Goal: Download file/media

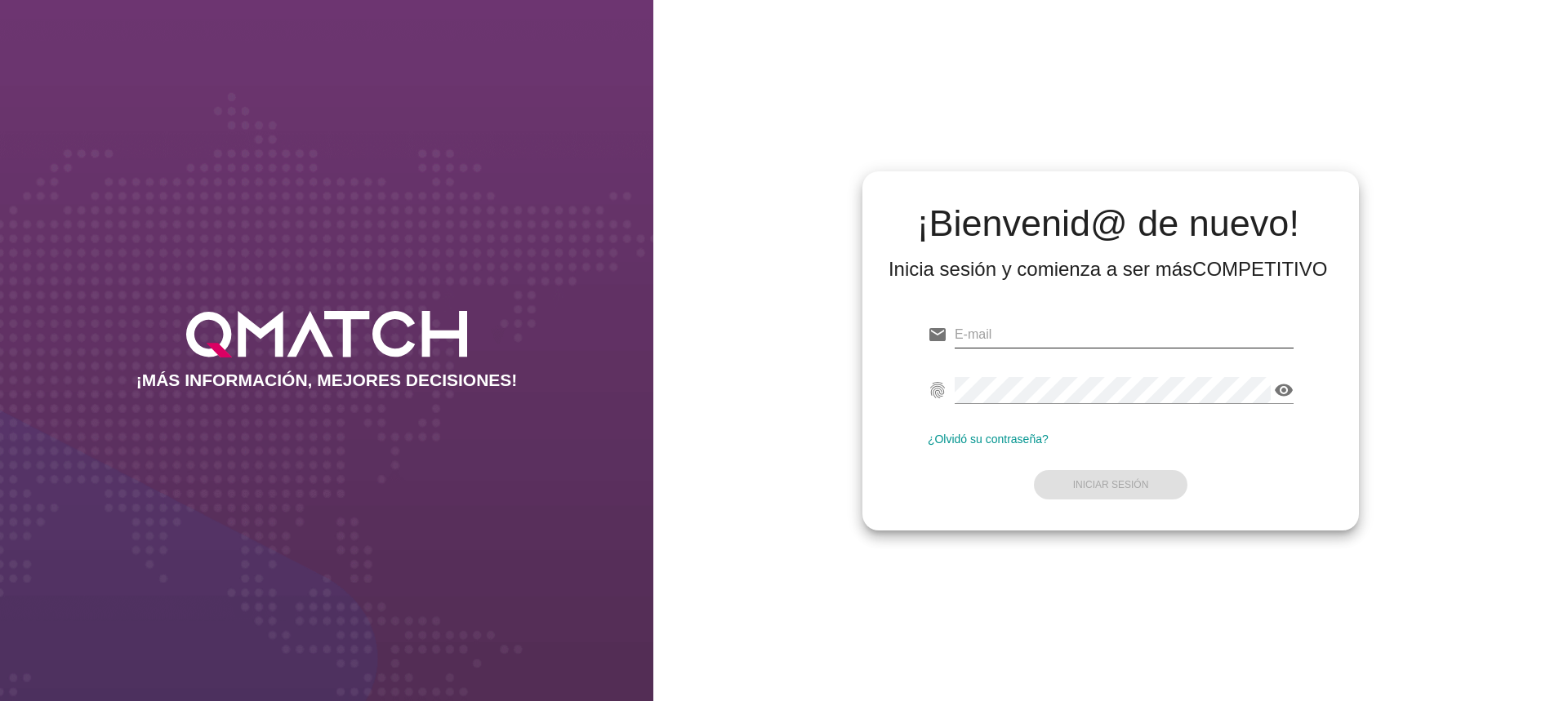
click at [982, 338] on input "email" at bounding box center [1124, 335] width 338 height 26
paste input "[EMAIL_ADDRESS][DOMAIN_NAME]"
type input "[EMAIL_ADDRESS][DOMAIN_NAME]"
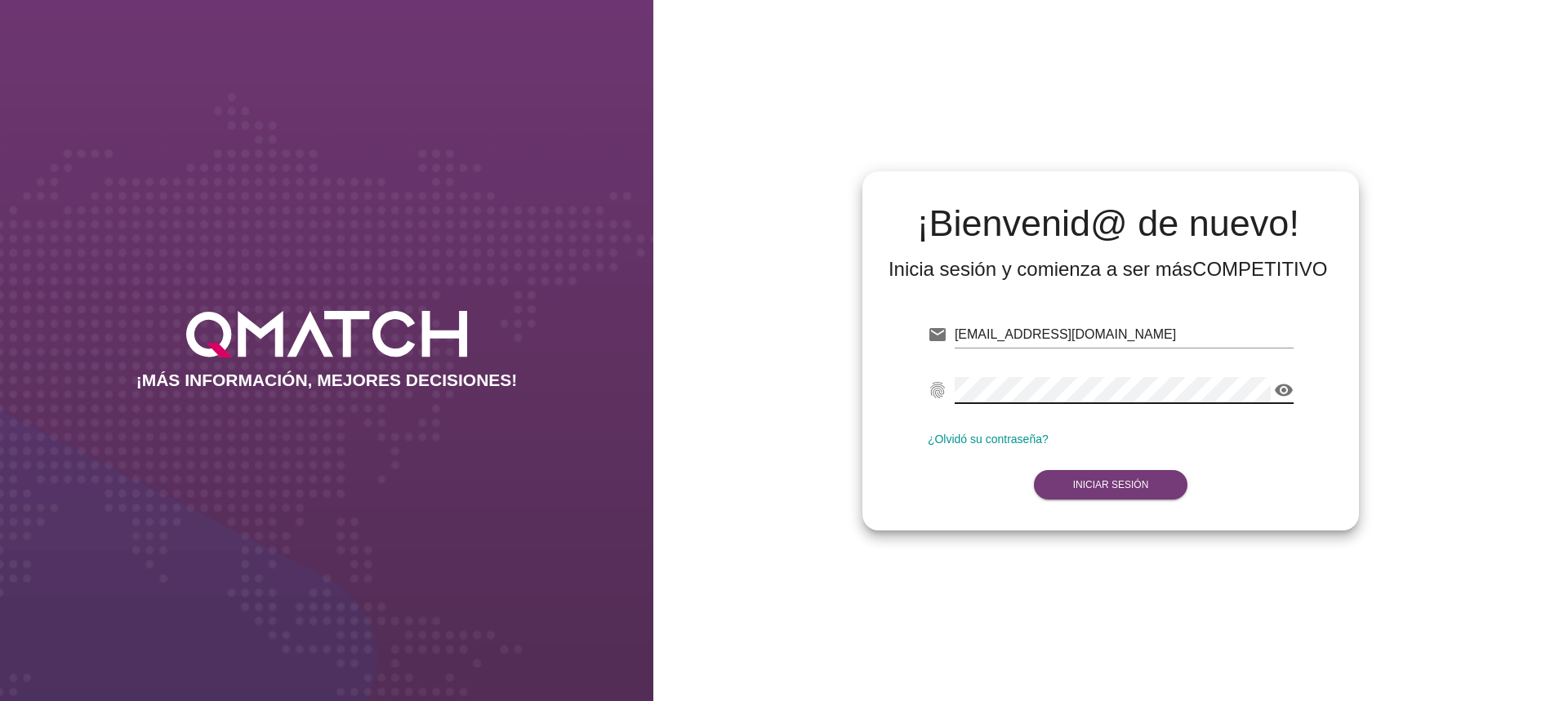
click at [1123, 486] on strong "Iniciar Sesión" at bounding box center [1111, 485] width 76 height 12
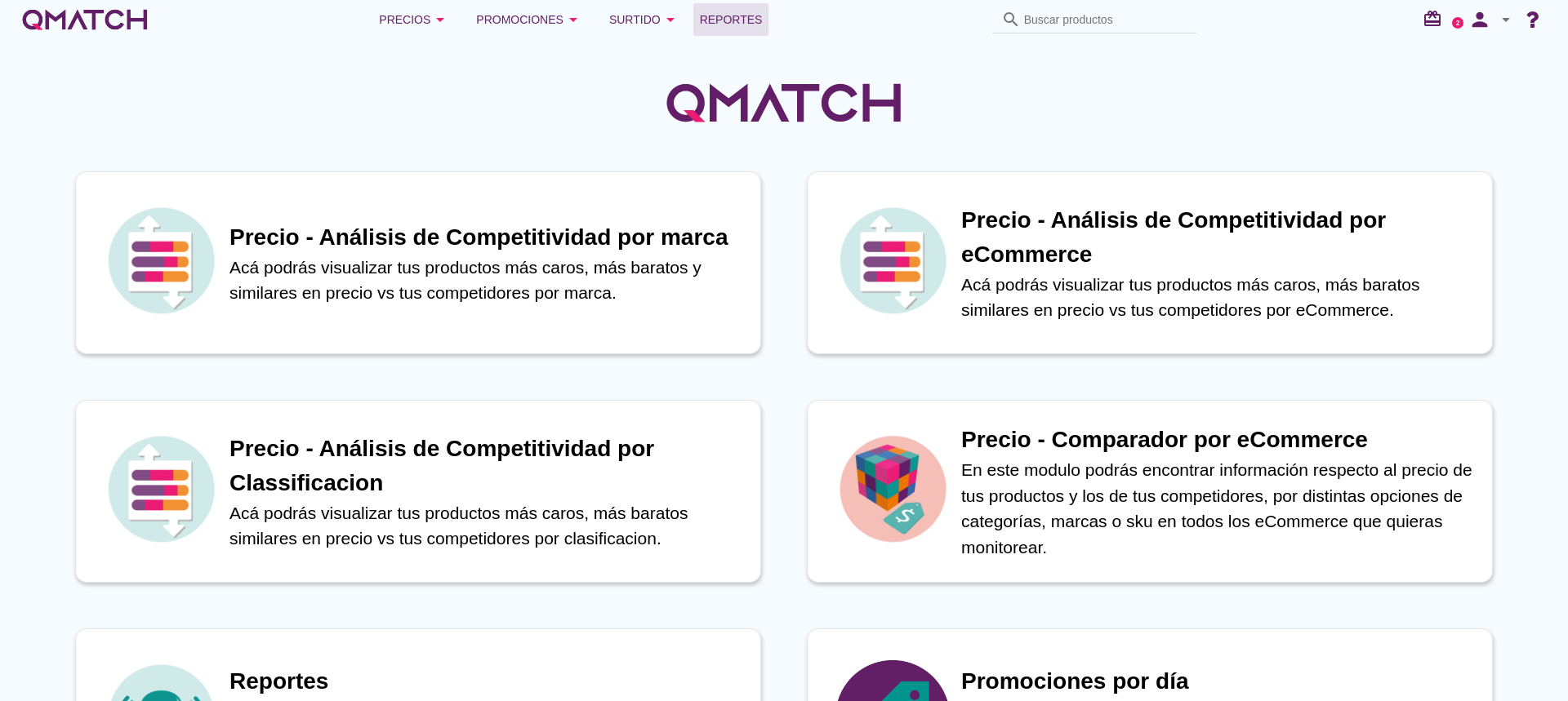
click at [720, 23] on span "Reportes" at bounding box center [730, 20] width 62 height 20
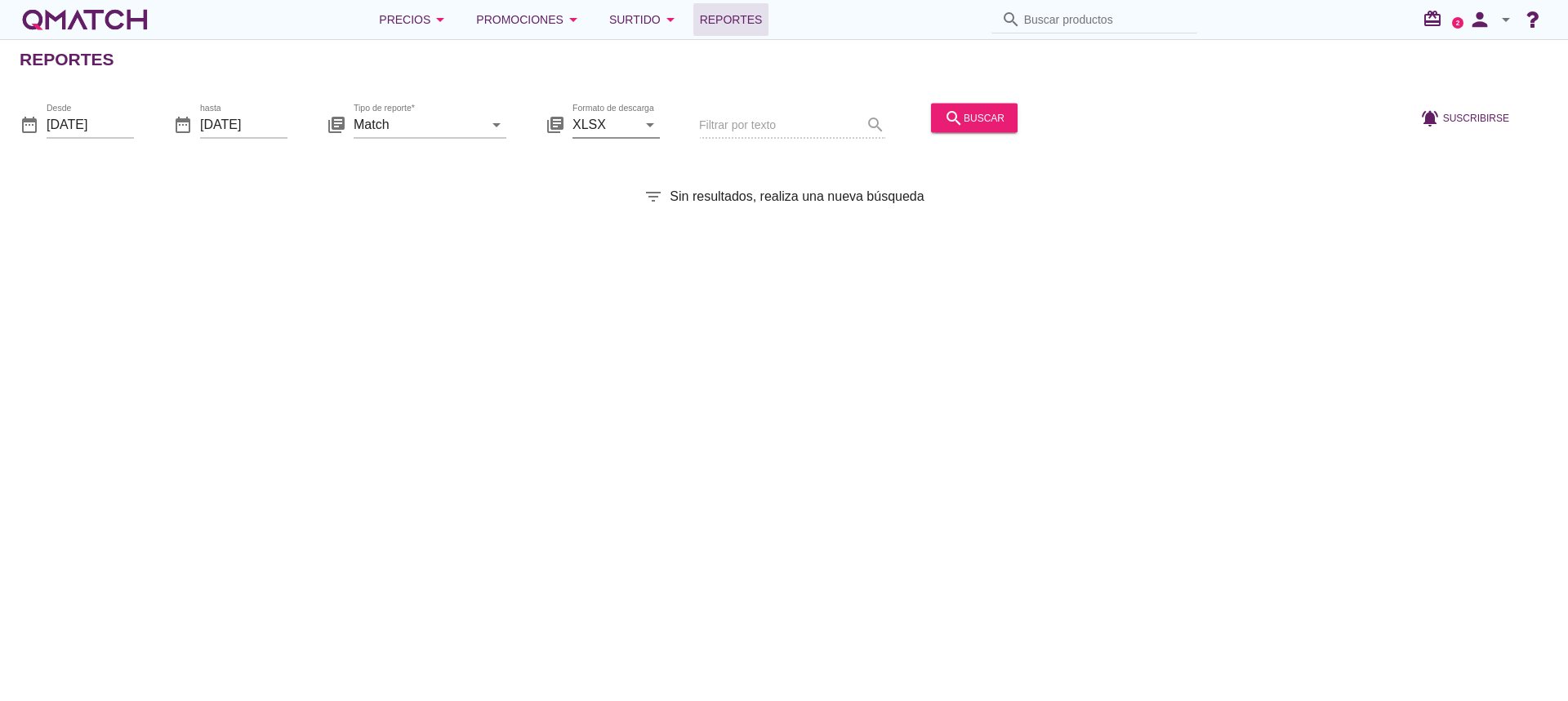
click at [645, 123] on icon "arrow_drop_down" at bounding box center [650, 124] width 20 height 20
click at [597, 205] on div "CSV" at bounding box center [616, 204] width 62 height 20
type input "CSV"
click at [478, 125] on input "Match" at bounding box center [418, 124] width 129 height 26
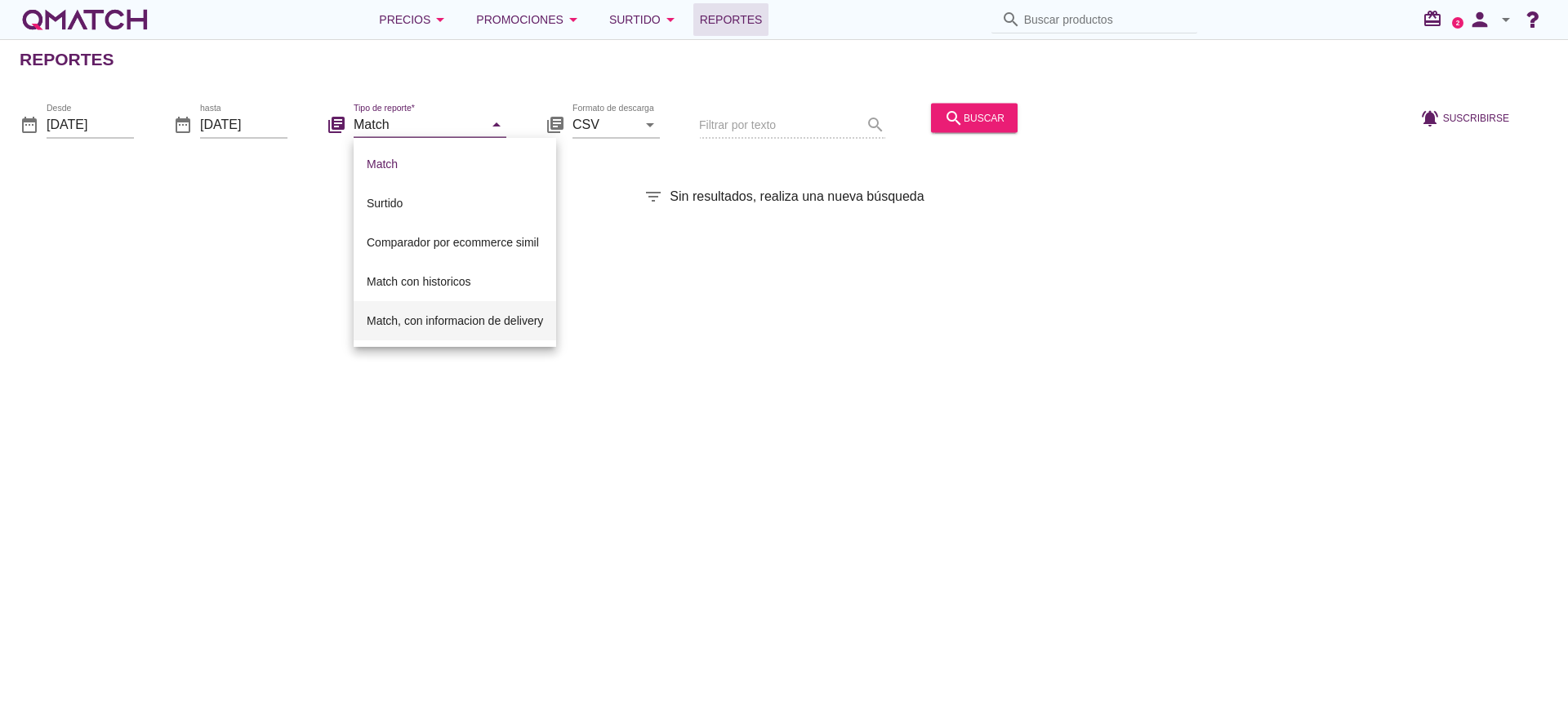
click at [435, 327] on div "Match, con informacion de delivery" at bounding box center [454, 321] width 176 height 20
type input "Match, con informacion de delivery"
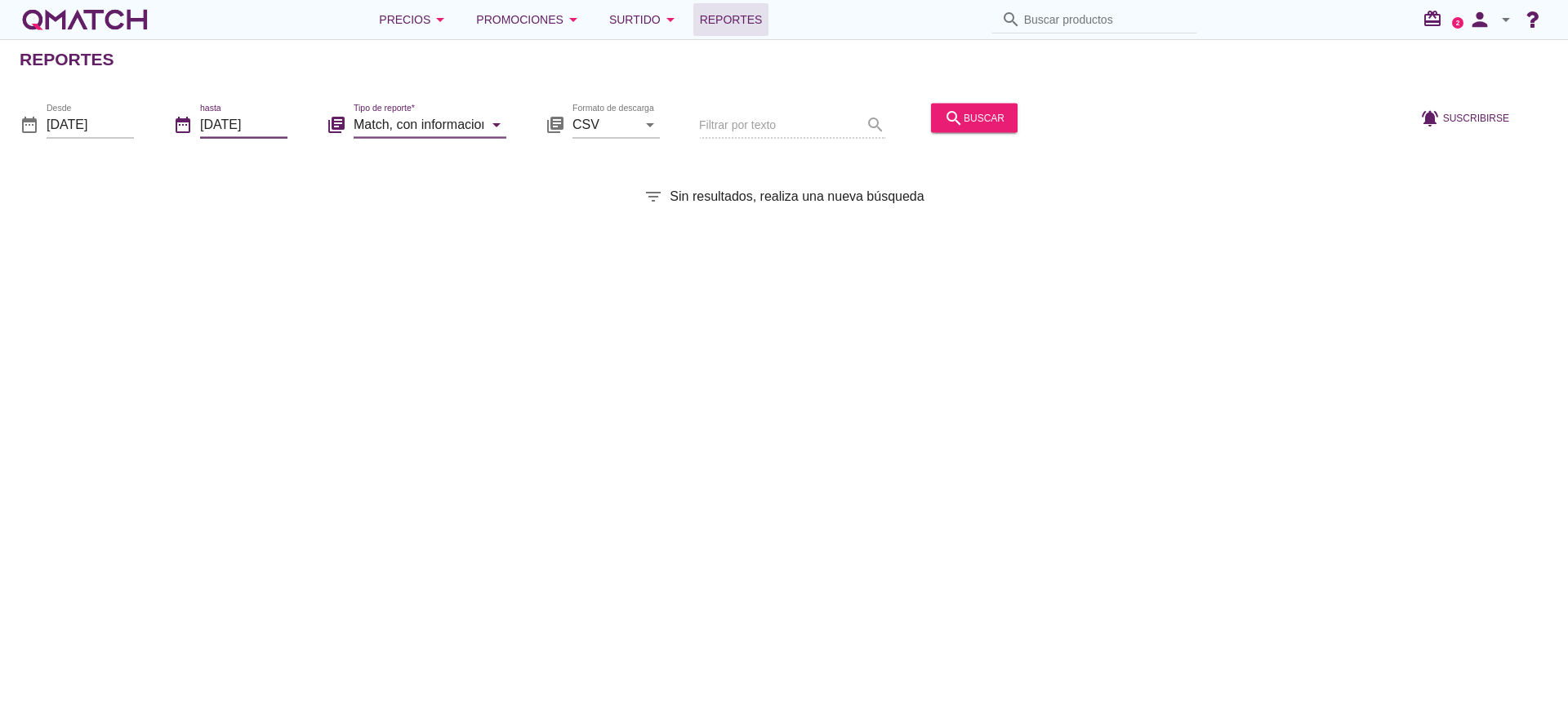
click at [268, 124] on input "[DATE]" at bounding box center [243, 124] width 88 height 26
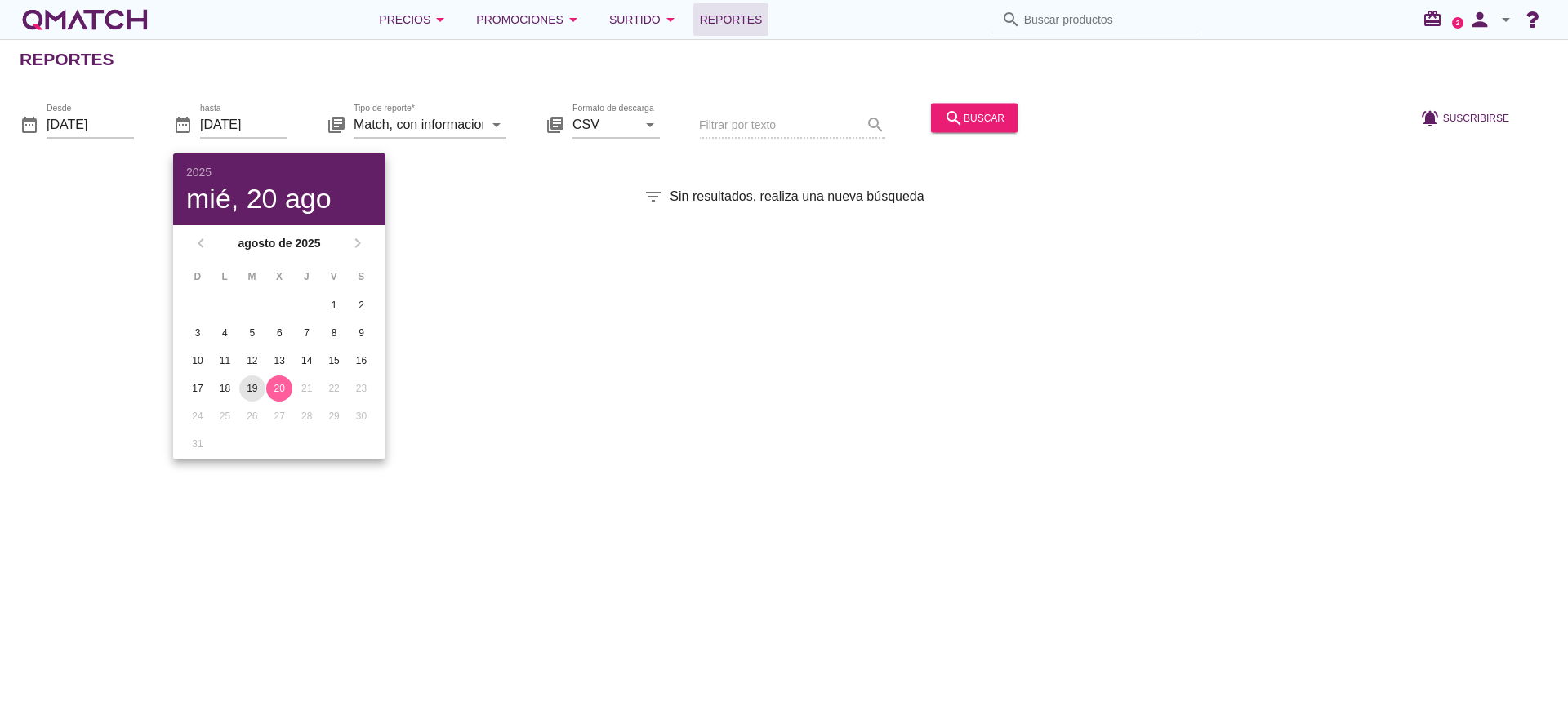
click at [251, 386] on div "19" at bounding box center [252, 388] width 26 height 14
type input "[DATE]"
click at [118, 113] on input "[DATE]" at bounding box center [90, 124] width 88 height 26
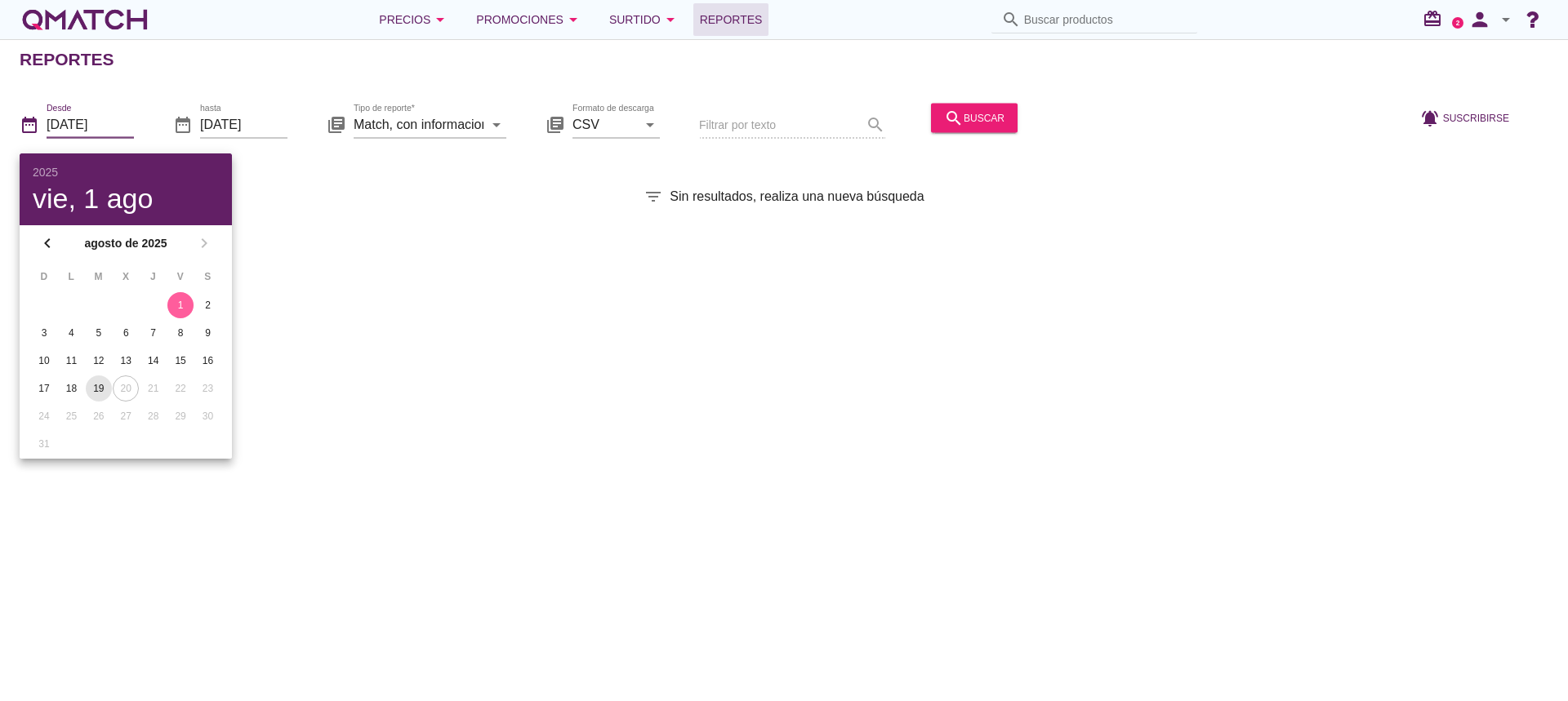
click at [96, 385] on div "19" at bounding box center [99, 388] width 26 height 14
type input "[DATE]"
click at [836, 380] on div "Reportes date_range Desde [DATE] date_range hasta [DATE] library_books Tipo de …" at bounding box center [784, 370] width 1568 height 662
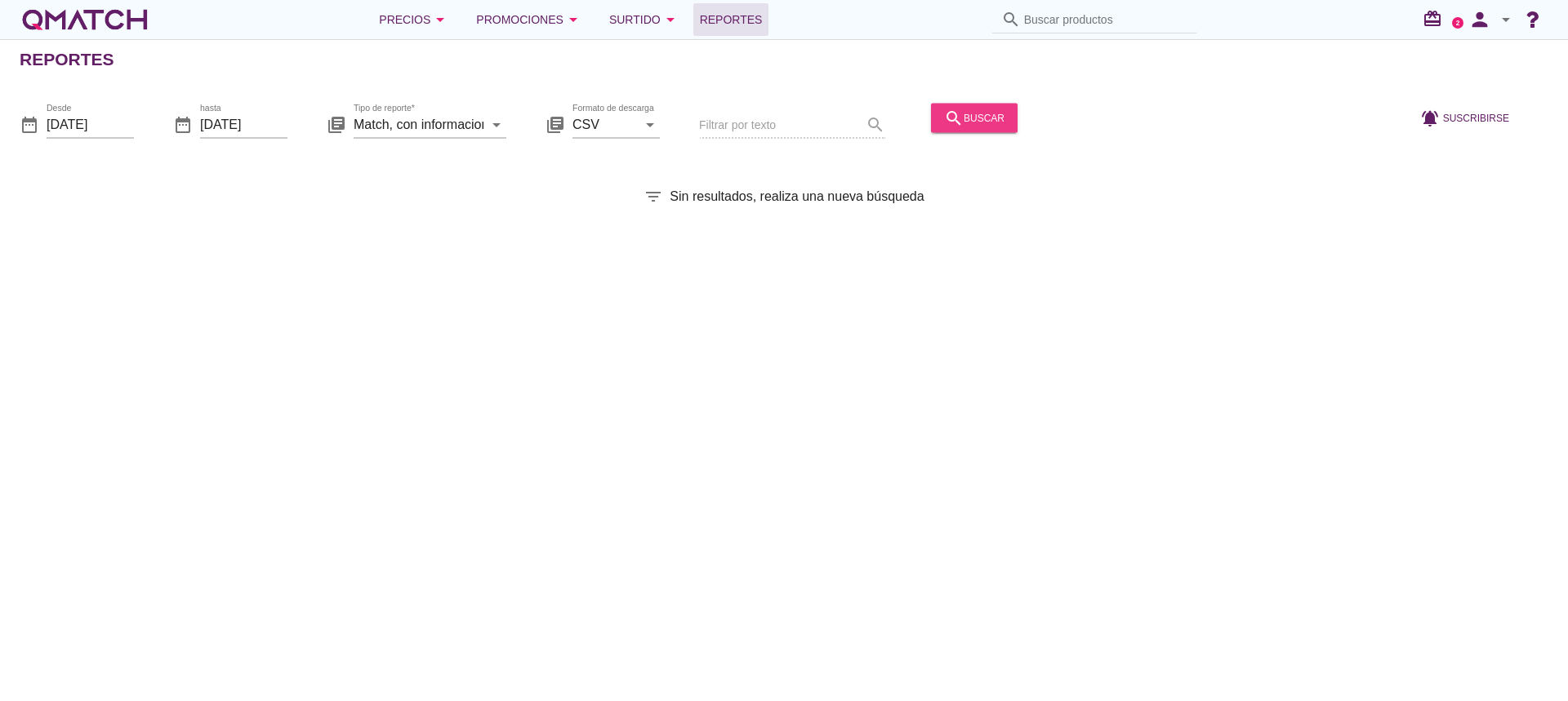
click at [972, 123] on div "search buscar" at bounding box center [974, 118] width 61 height 20
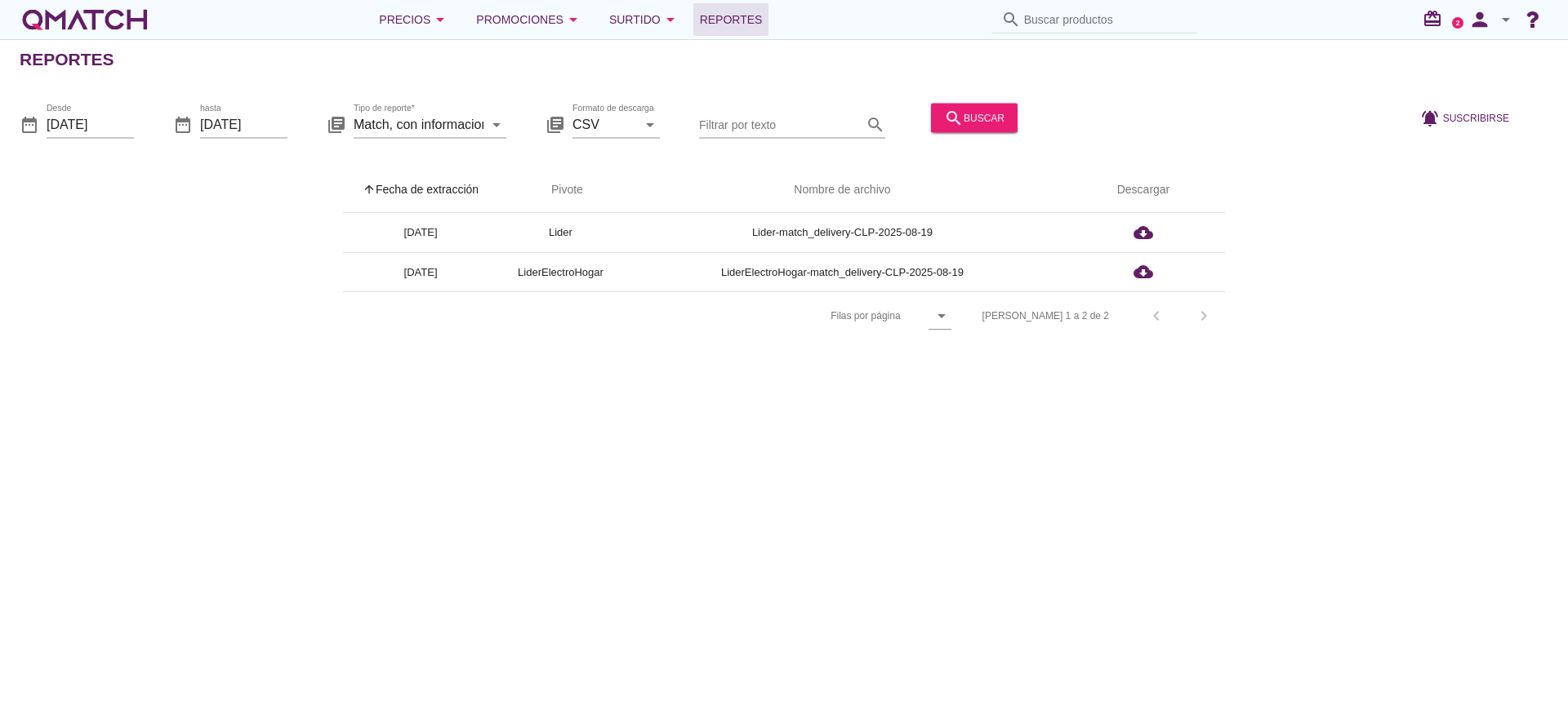
click at [1065, 469] on div "Reportes date_range Desde [DATE] date_range hasta [DATE] library_books Tipo de …" at bounding box center [784, 370] width 1568 height 662
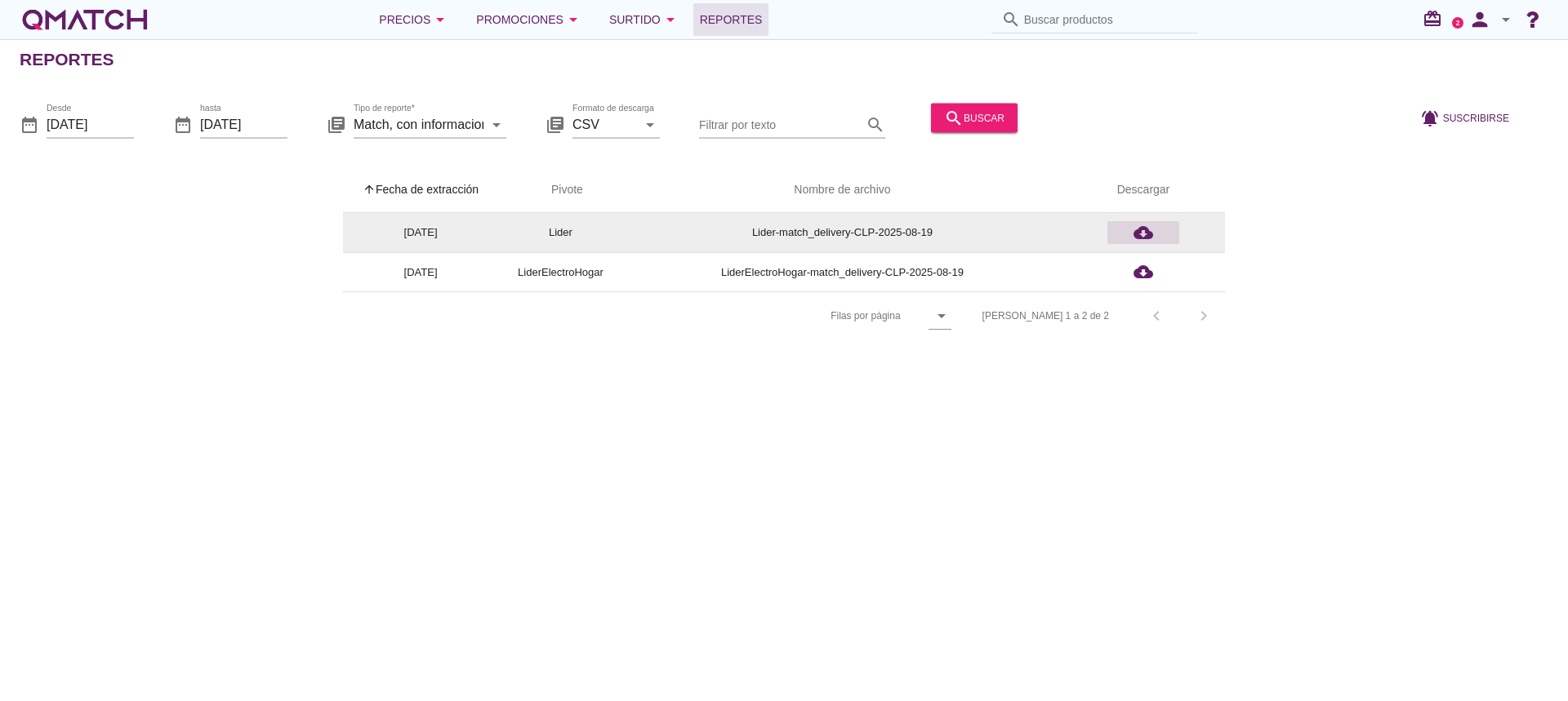
click at [1138, 230] on icon "cloud_download" at bounding box center [1144, 232] width 20 height 20
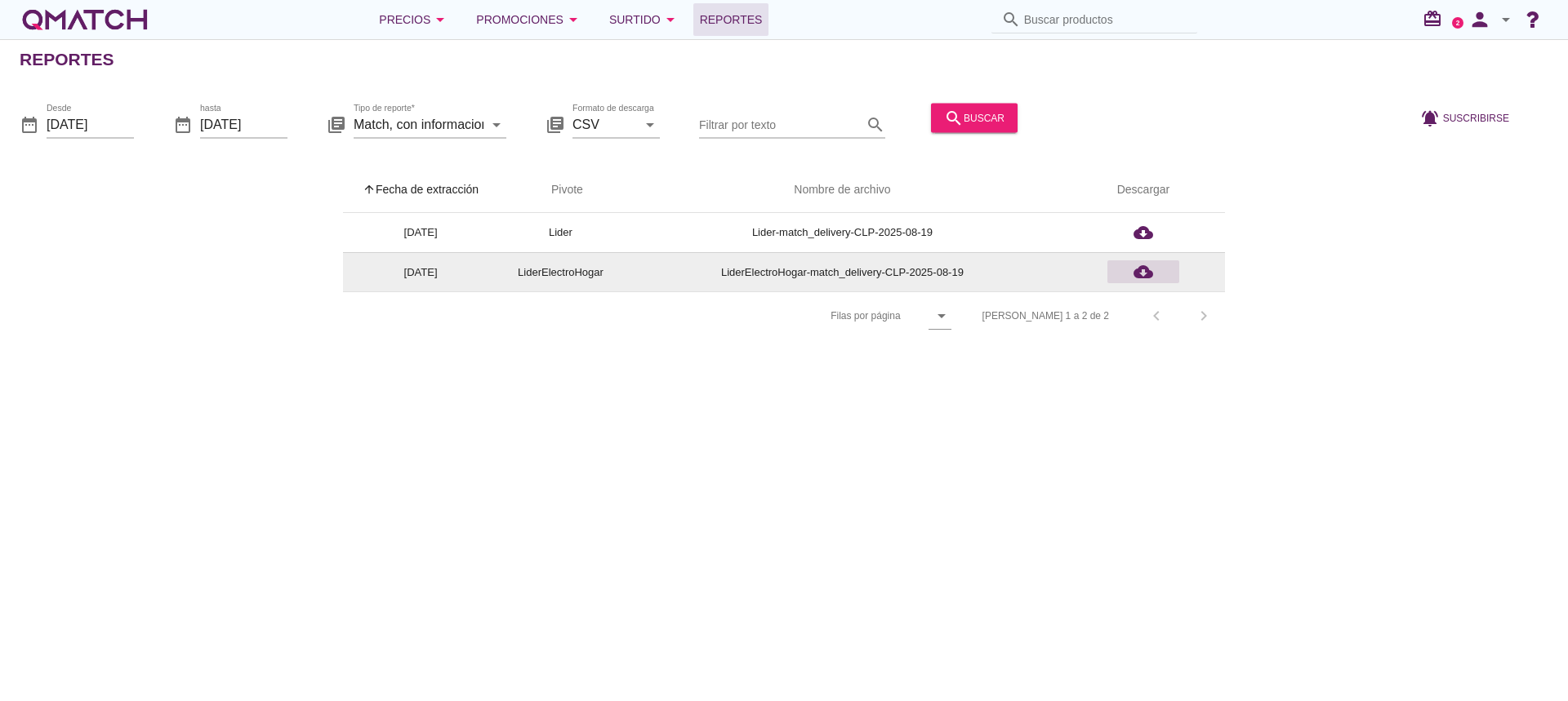
click at [1142, 270] on icon "cloud_download" at bounding box center [1144, 272] width 20 height 20
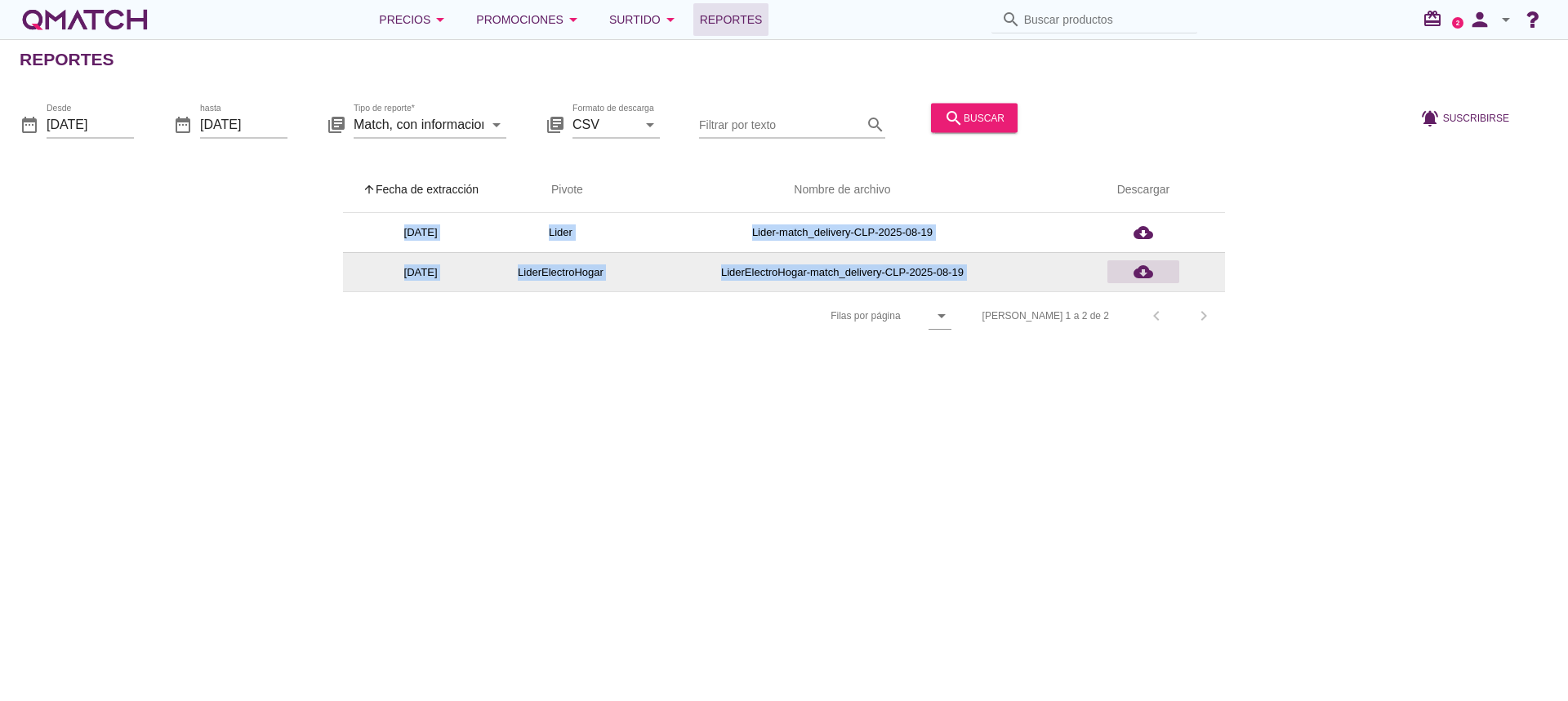
click at [1142, 270] on td "cloud_download" at bounding box center [1143, 271] width 163 height 39
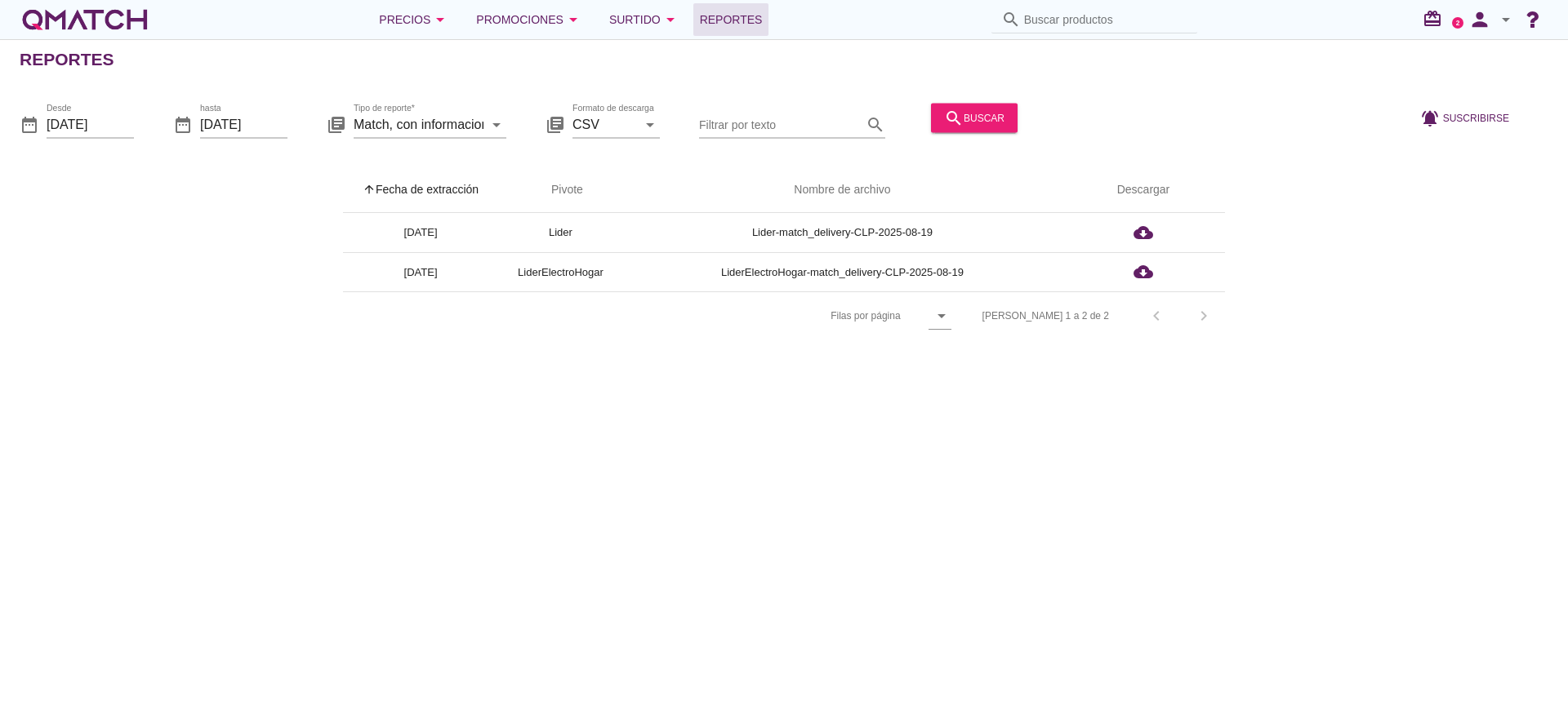
click at [1368, 283] on div "arrow_upward Fecha de extracción arrow_upward Pivote Nombre de archivo Descarga…" at bounding box center [784, 253] width 1528 height 173
click at [1505, 24] on icon "arrow_drop_down" at bounding box center [1506, 20] width 20 height 20
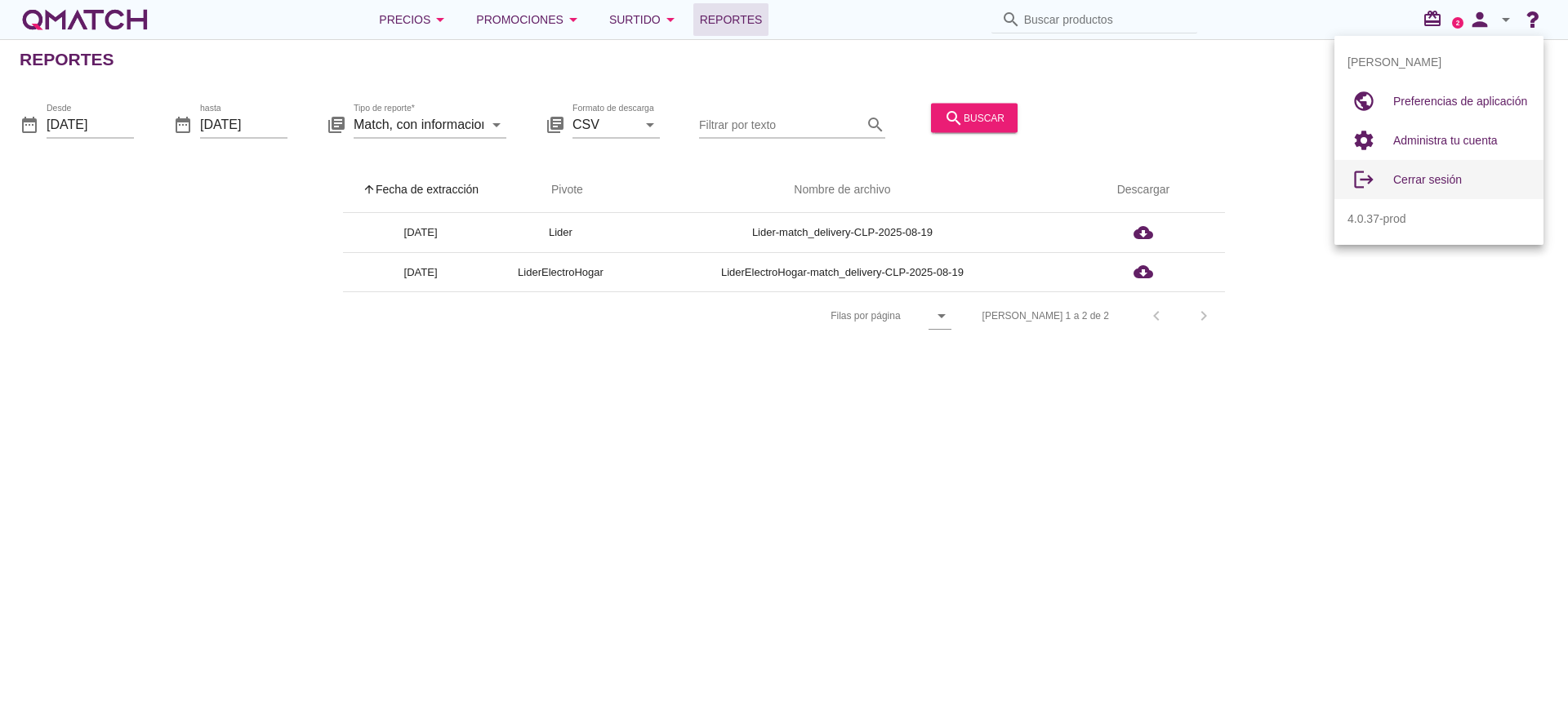
click at [1440, 175] on span "Cerrar sesión" at bounding box center [1427, 179] width 69 height 13
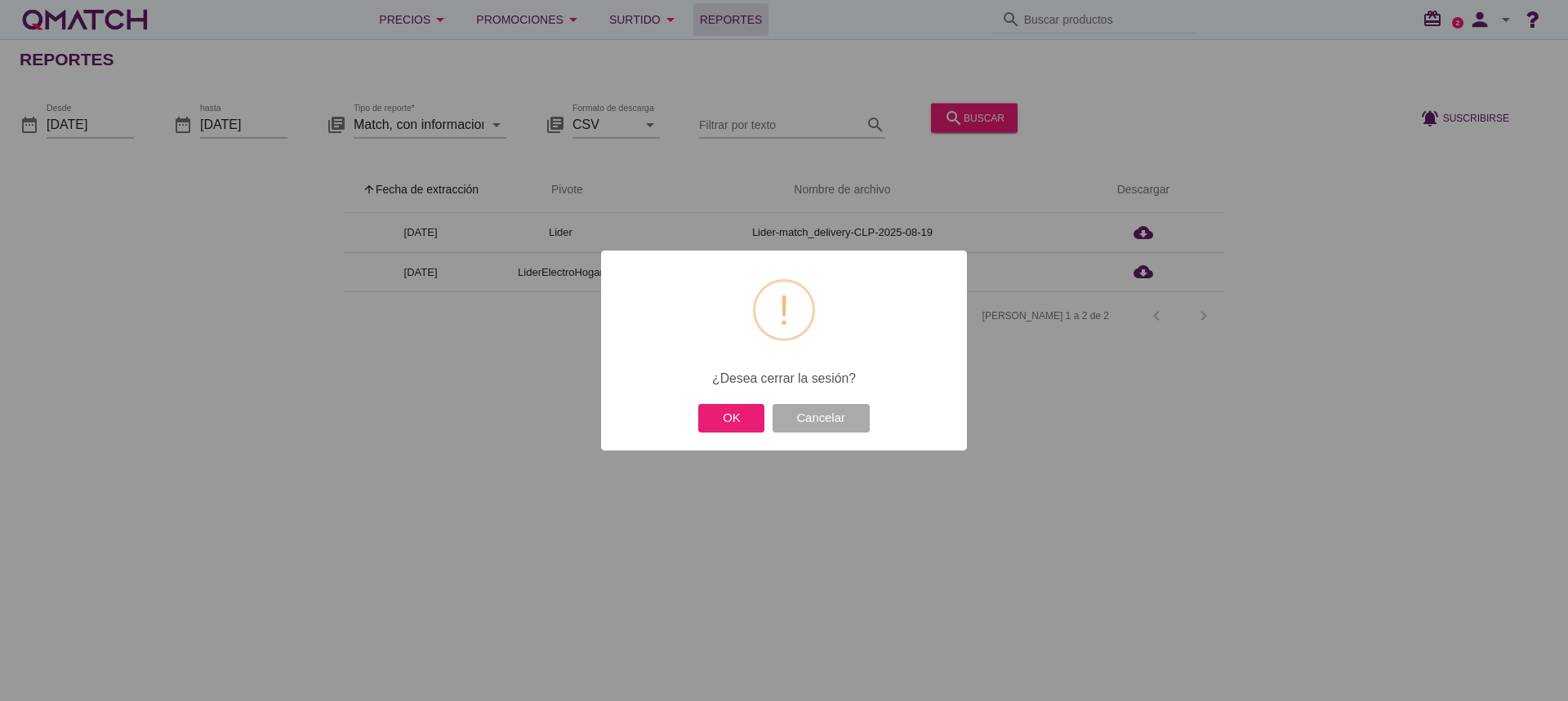
click at [1235, 422] on div "? ! i × ¿Desea cerrar la sesión? OK Cancelar" at bounding box center [784, 350] width 1568 height 701
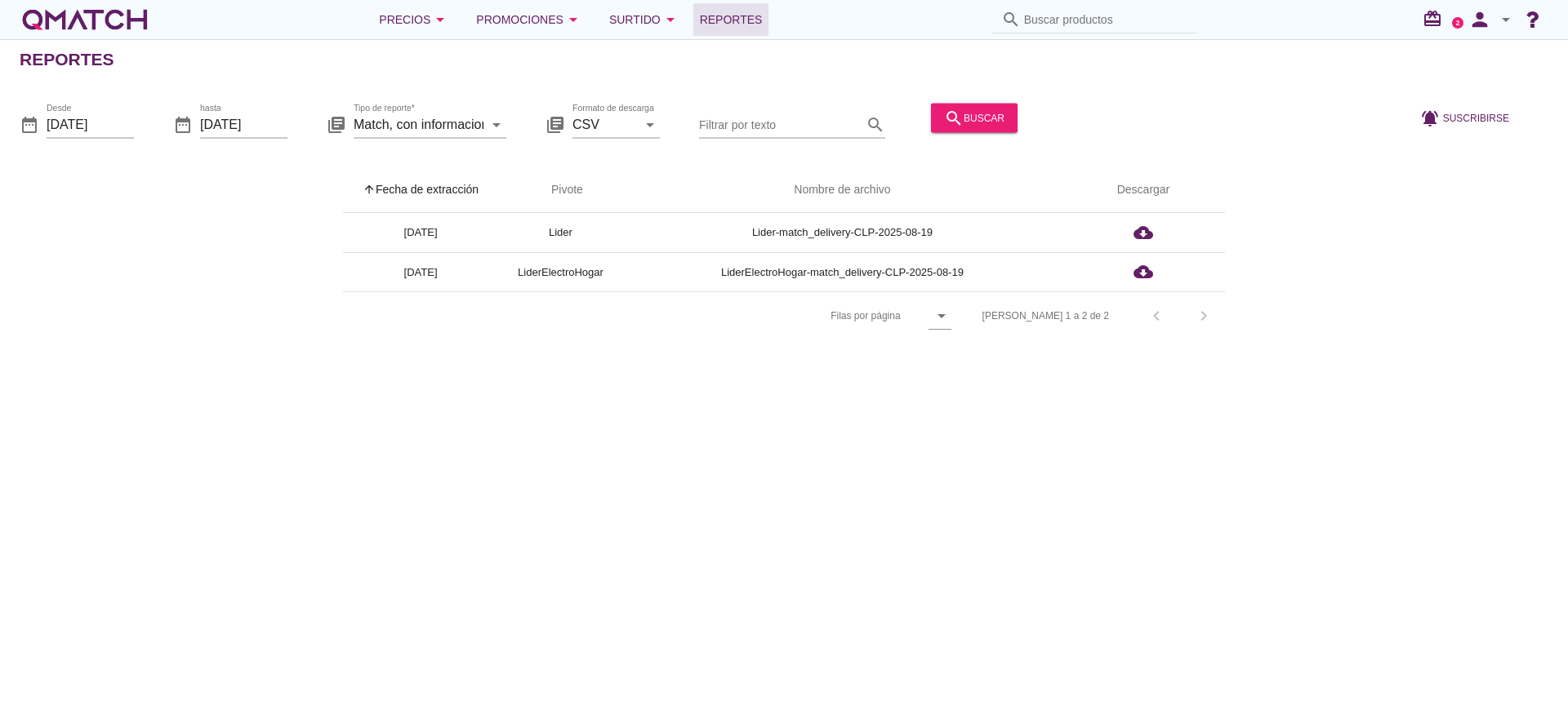
drag, startPoint x: 1430, startPoint y: 275, endPoint x: 1435, endPoint y: 247, distance: 28.4
click at [1430, 275] on div "arrow_upward Fecha de extracción arrow_upward Pivote Nombre de archivo Descarga…" at bounding box center [784, 253] width 1528 height 173
click at [1421, 235] on div "arrow_upward Fecha de extracción arrow_upward Pivote Nombre de archivo Descarga…" at bounding box center [784, 253] width 1528 height 173
click at [1448, 212] on div "arrow_upward Fecha de extracción arrow_upward Pivote Nombre de archivo Descarga…" at bounding box center [784, 253] width 1528 height 173
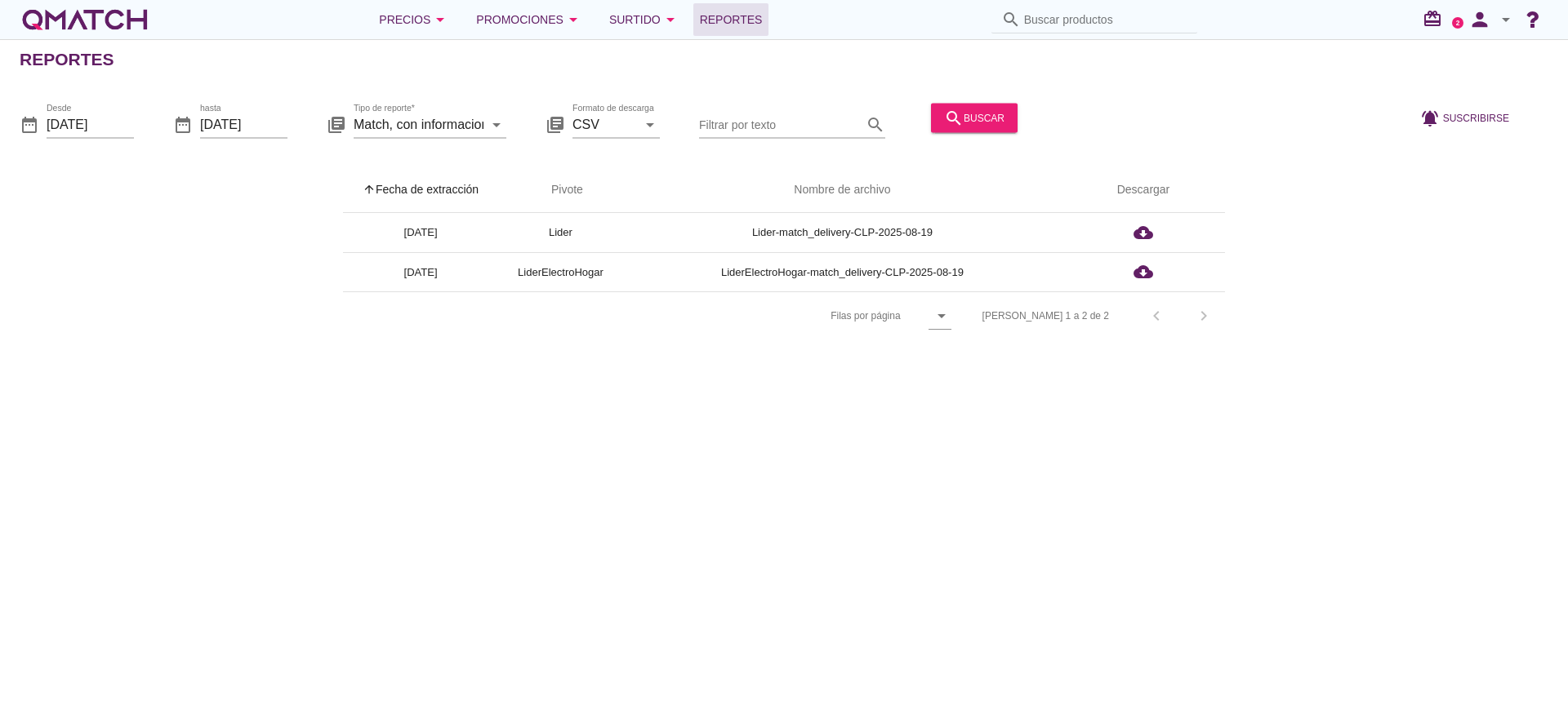
click at [1506, 20] on icon "arrow_drop_down" at bounding box center [1506, 20] width 20 height 20
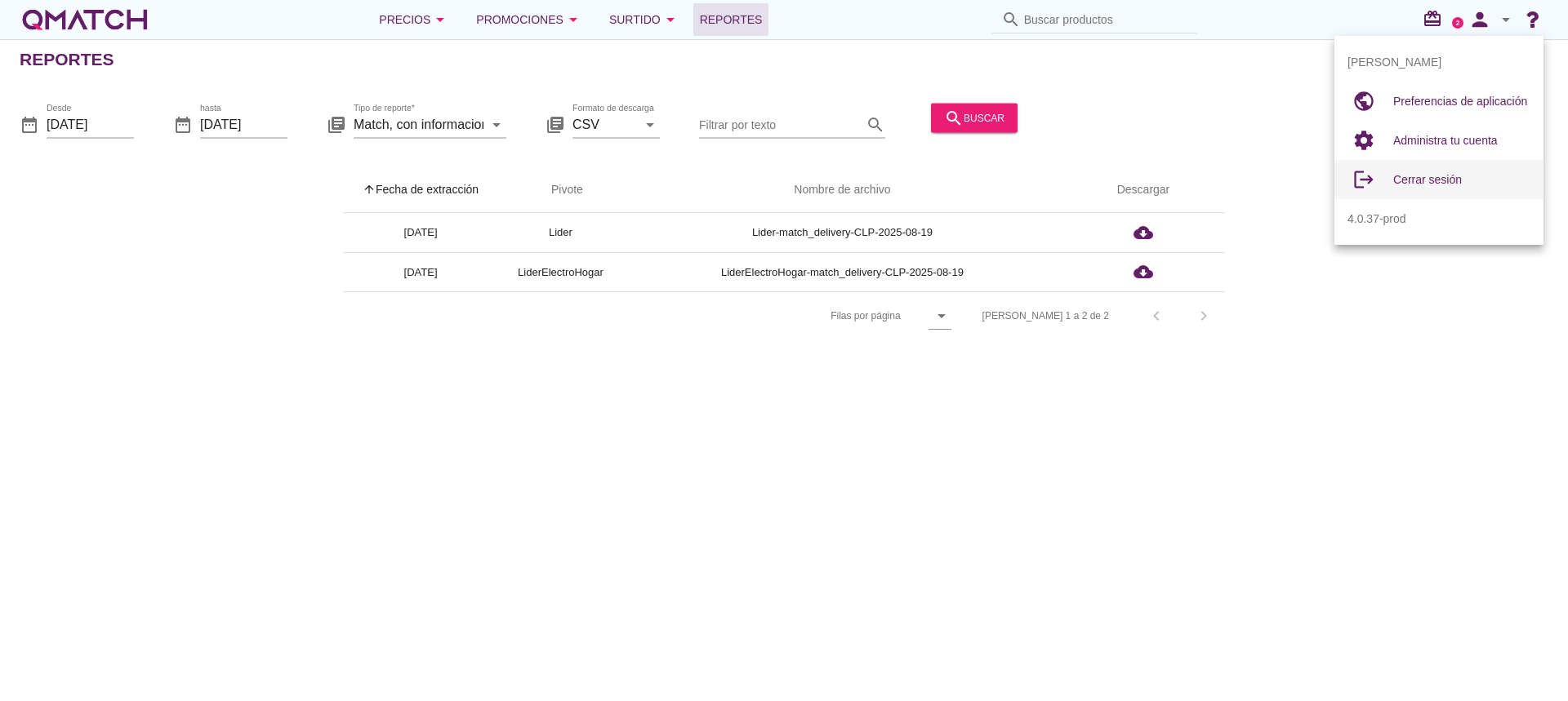
click at [1417, 180] on span "Cerrar sesión" at bounding box center [1427, 179] width 69 height 13
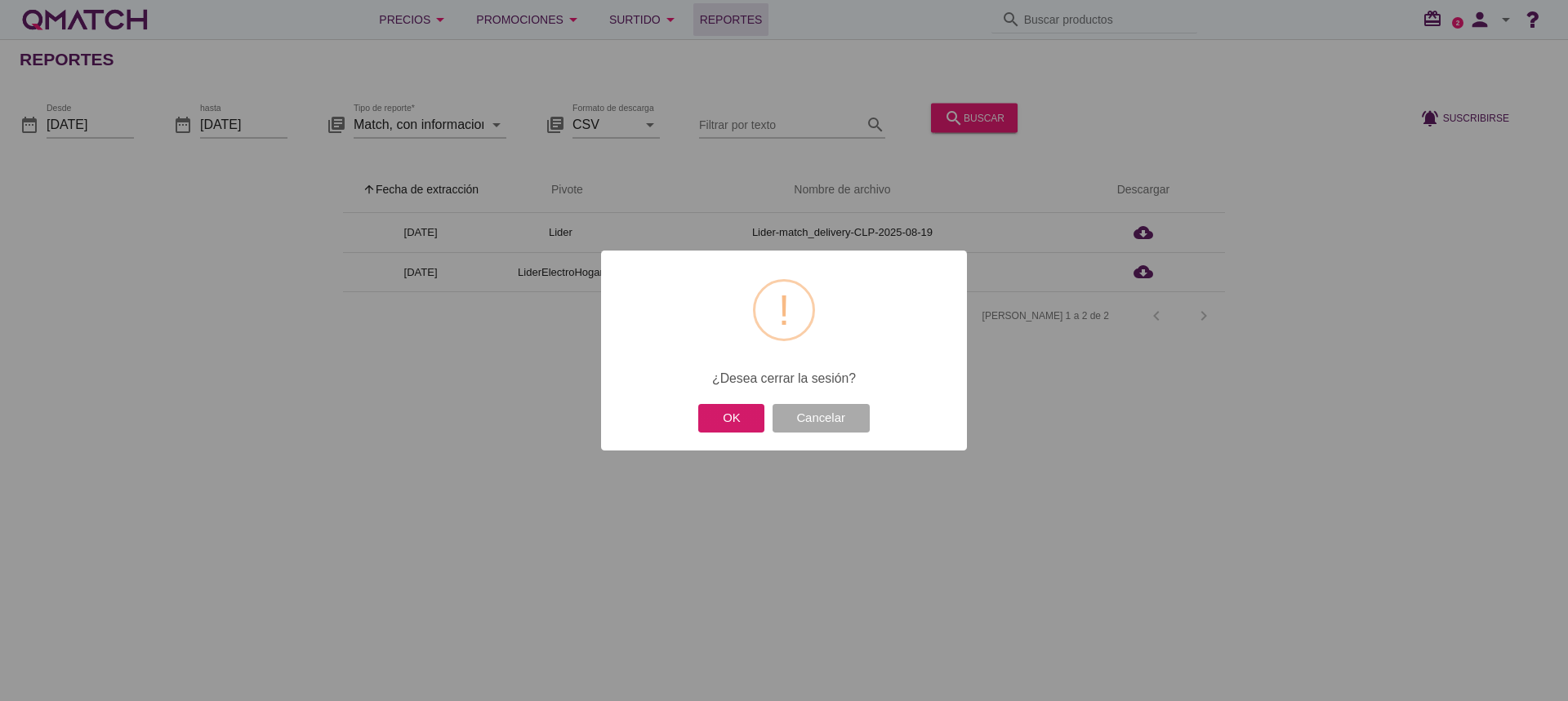
click at [725, 422] on button "OK" at bounding box center [731, 419] width 66 height 29
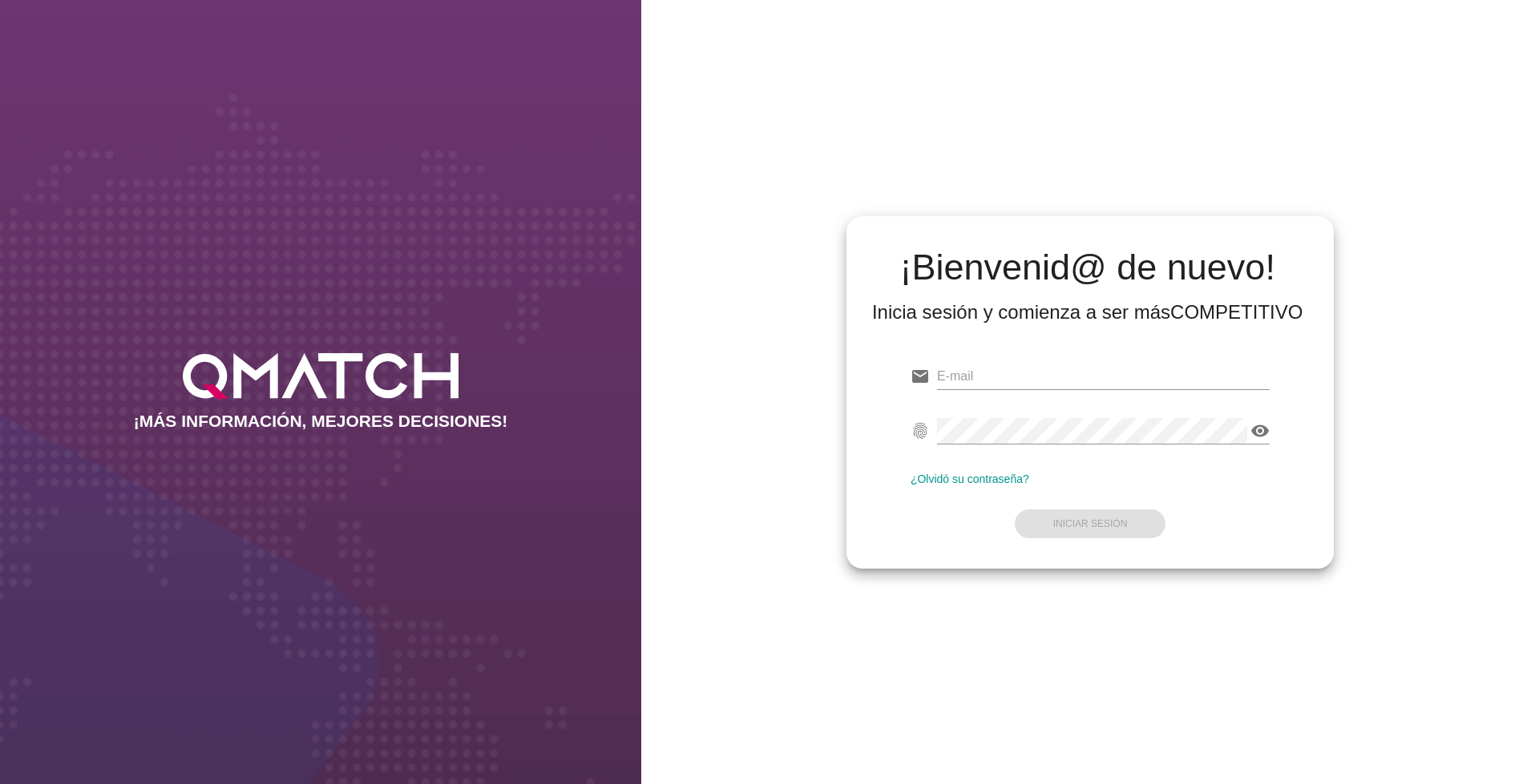
click at [1175, 89] on div "¡Bienvenid@ de nuevo! Inicia sesión y comienza a ser más COMPETITIVO email fing…" at bounding box center [1090, 392] width 898 height 784
